Goal: Information Seeking & Learning: Find specific fact

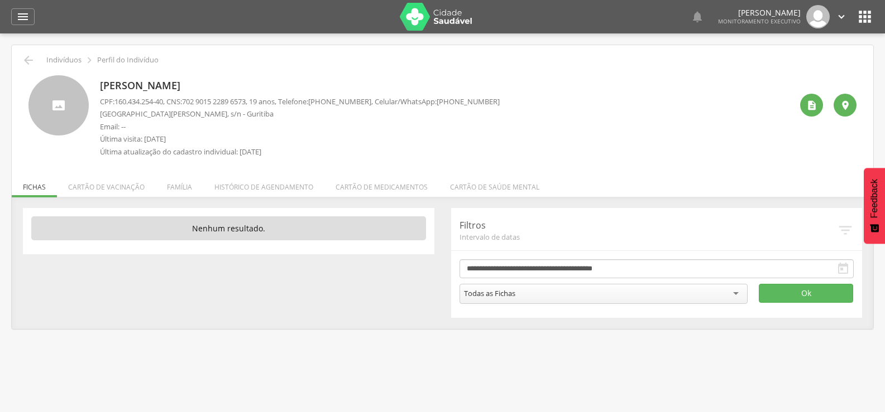
click at [40, 59] on div " Indivíduos  Perfil do Indivíduo" at bounding box center [442, 60] width 844 height 13
click at [27, 51] on div " Indivíduos  Perfil do Indivíduo [PERSON_NAME] CPF: 160.434.254-40 , CNS: [PH…" at bounding box center [442, 187] width 861 height 284
click at [30, 64] on icon "" at bounding box center [28, 60] width 13 height 13
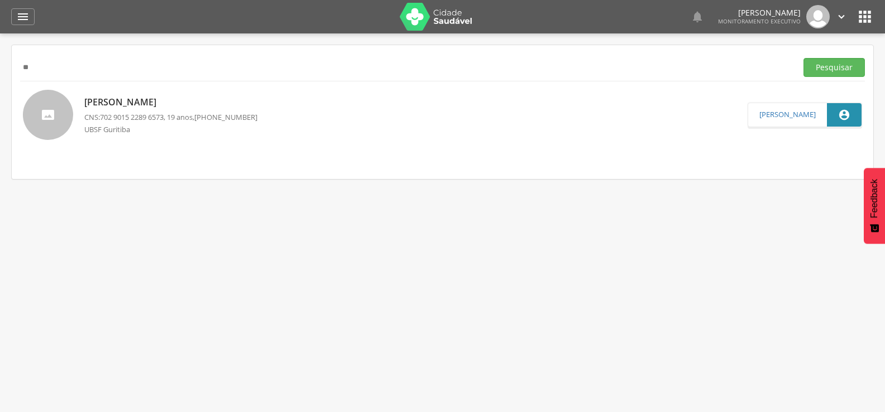
type input "*"
click at [803, 58] on button "Pesquisar" at bounding box center [833, 67] width 61 height 19
drag, startPoint x: 102, startPoint y: 70, endPoint x: 0, endPoint y: 88, distance: 103.0
click at [0, 88] on div " Supervisão  Distritos  Ubs Coordenador: - Queimadas / PB Intervalo de Tempo…" at bounding box center [442, 239] width 885 height 412
click at [803, 58] on button "Pesquisar" at bounding box center [833, 67] width 61 height 19
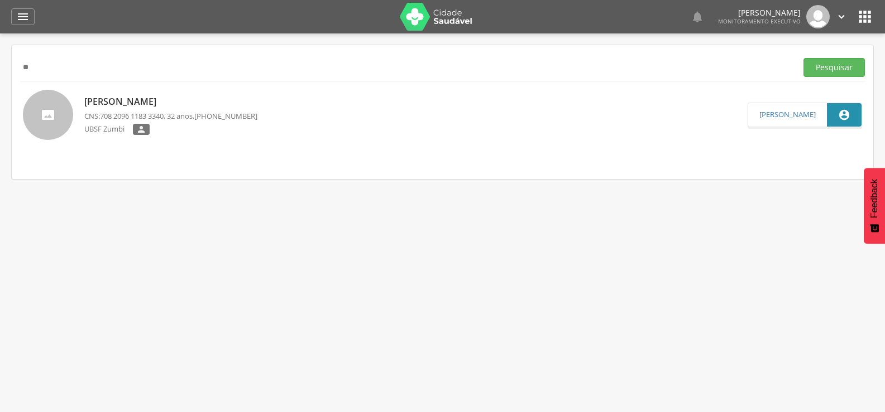
type input "*"
click at [803, 58] on button "Pesquisar" at bounding box center [833, 67] width 61 height 19
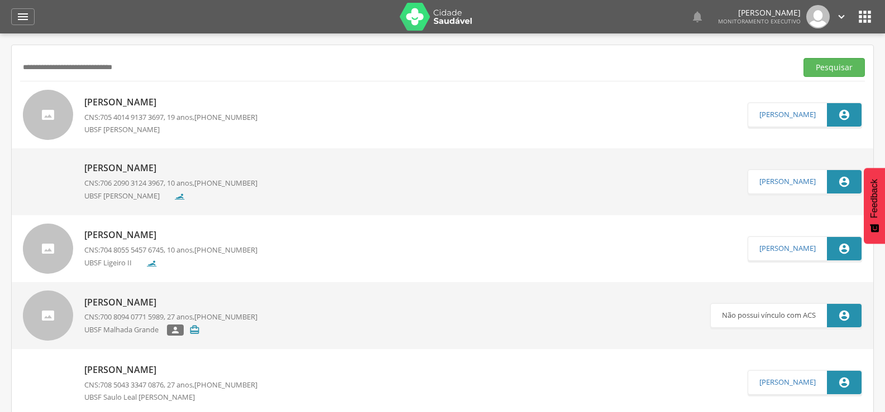
drag, startPoint x: 172, startPoint y: 65, endPoint x: 0, endPoint y: 94, distance: 175.0
click at [0, 94] on div " Supervisão  Distritos  Ubs Coordenador: - Queimadas / PB Intervalo de Tempo…" at bounding box center [442, 239] width 885 height 412
click at [803, 58] on button "Pesquisar" at bounding box center [833, 67] width 61 height 19
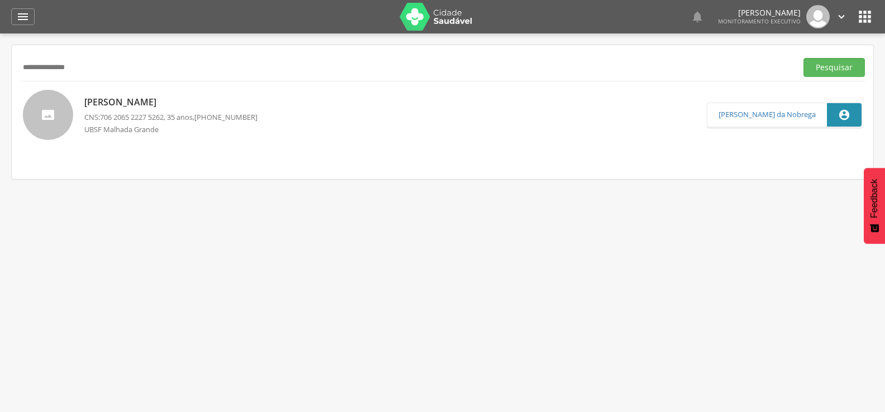
click at [116, 95] on div "[PERSON_NAME] CNS: 706 2065 2227 5262 , 35 anos, [PHONE_NUMBER] [GEOGRAPHIC_DAT…" at bounding box center [170, 115] width 173 height 45
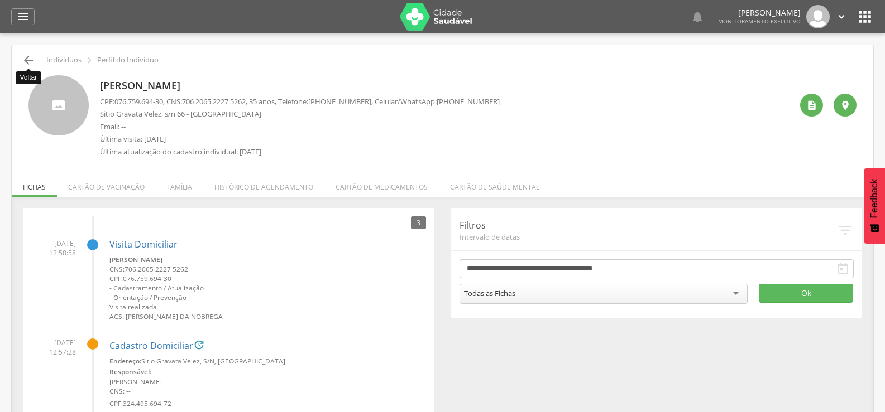
click at [31, 58] on icon "" at bounding box center [28, 60] width 13 height 13
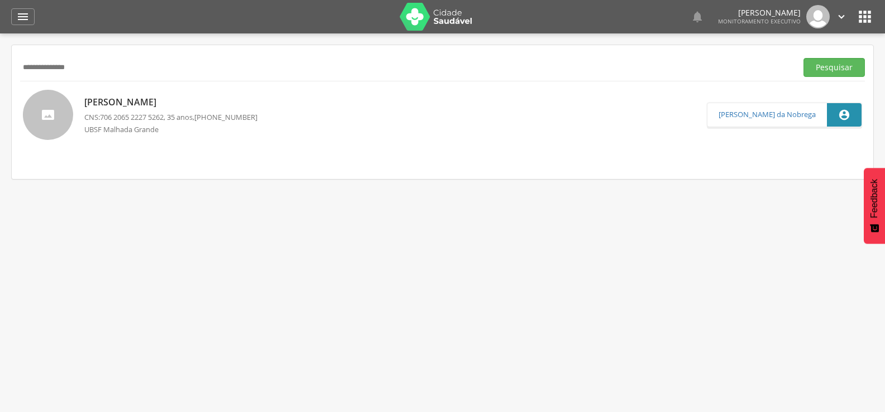
drag, startPoint x: 125, startPoint y: 73, endPoint x: 0, endPoint y: 80, distance: 125.3
click at [0, 79] on div " Supervisão  Distritos  Ubs Coordenador: - Queimadas / PB Intervalo de Tempo…" at bounding box center [442, 239] width 885 height 412
click at [803, 58] on button "Pesquisar" at bounding box center [833, 67] width 61 height 19
drag, startPoint x: 98, startPoint y: 72, endPoint x: 0, endPoint y: 92, distance: 100.1
click at [0, 92] on div " Supervisão  Distritos  Ubs Coordenador: - Queimadas / PB Intervalo de Tempo…" at bounding box center [442, 239] width 885 height 412
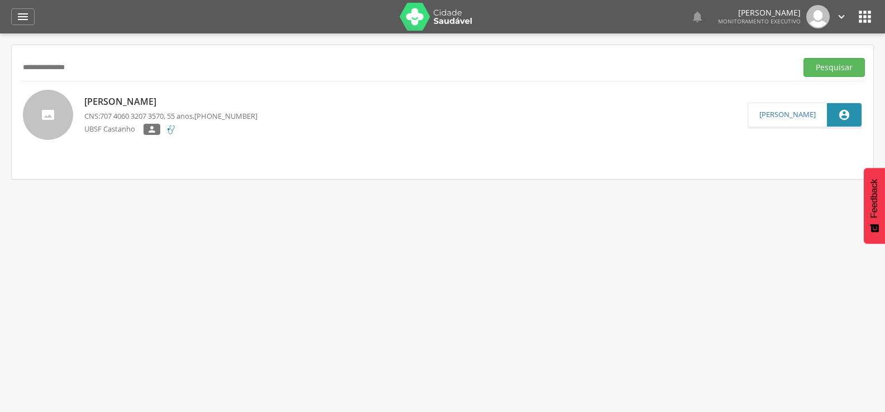
click at [803, 58] on button "Pesquisar" at bounding box center [833, 67] width 61 height 19
drag, startPoint x: 101, startPoint y: 64, endPoint x: 0, endPoint y: 75, distance: 101.6
click at [0, 75] on div " Supervisão  Distritos  Ubs Coordenador: - Queimadas / PB Intervalo de Tempo…" at bounding box center [442, 239] width 885 height 412
click at [803, 58] on button "Pesquisar" at bounding box center [833, 67] width 61 height 19
drag, startPoint x: 120, startPoint y: 74, endPoint x: 0, endPoint y: 74, distance: 120.0
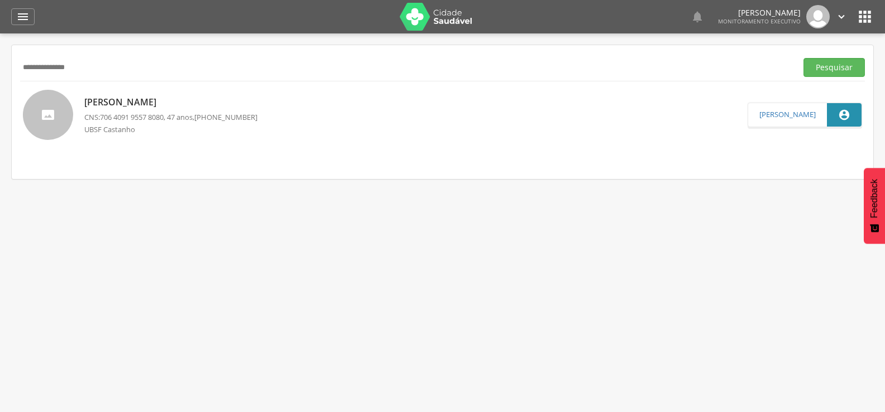
click at [0, 74] on div " Supervisão  Distritos  Ubs Coordenador: - Queimadas / PB Intervalo de Tempo…" at bounding box center [442, 239] width 885 height 412
click at [803, 58] on button "Pesquisar" at bounding box center [833, 67] width 61 height 19
drag, startPoint x: 111, startPoint y: 73, endPoint x: 0, endPoint y: 119, distance: 120.5
click at [0, 118] on div " Supervisão  Distritos  Ubs Coordenador: - Queimadas / PB Intervalo de Tempo…" at bounding box center [442, 239] width 885 height 412
drag, startPoint x: 56, startPoint y: 64, endPoint x: 0, endPoint y: 71, distance: 56.4
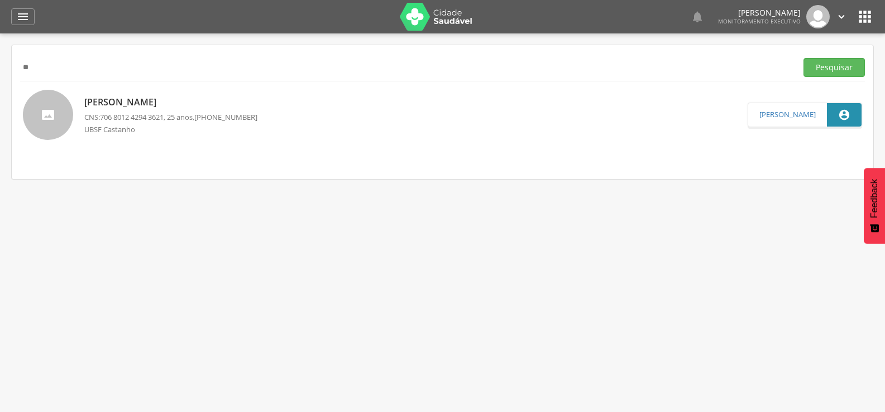
click at [0, 71] on div " Supervisão  Distritos  Ubs Coordenador: - Queimadas / PB Intervalo de Tempo…" at bounding box center [442, 239] width 885 height 412
click at [803, 58] on button "Pesquisar" at bounding box center [833, 67] width 61 height 19
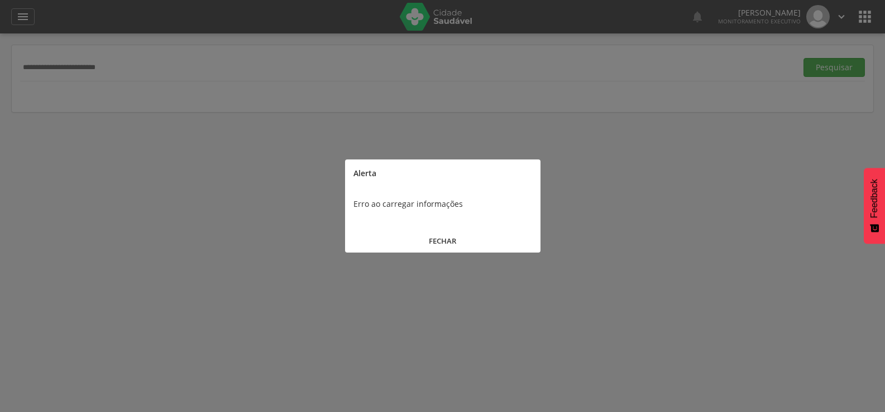
click at [456, 241] on button "FECHAR" at bounding box center [442, 241] width 195 height 24
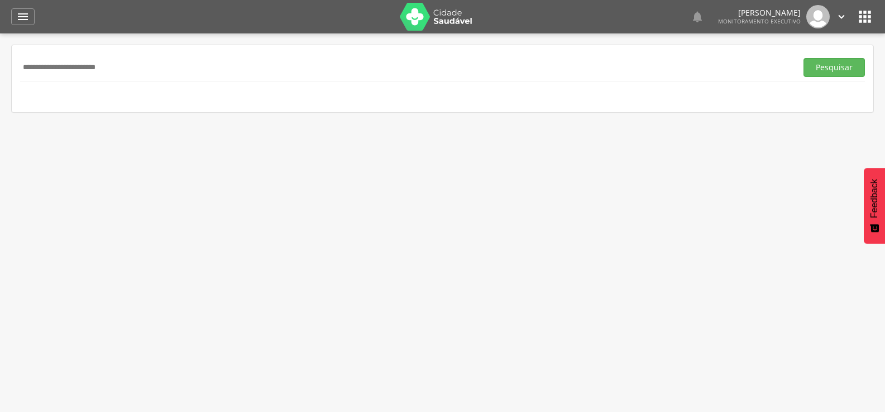
click at [184, 58] on input "**********" at bounding box center [406, 67] width 772 height 19
type input "**********"
click at [803, 58] on button "Pesquisar" at bounding box center [833, 67] width 61 height 19
